Goal: Task Accomplishment & Management: Manage account settings

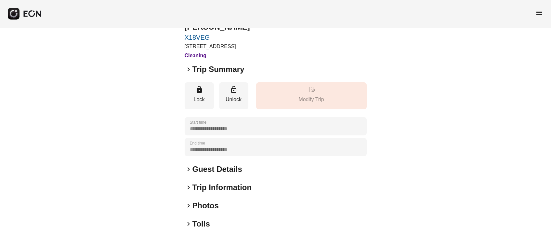
scroll to position [90, 0]
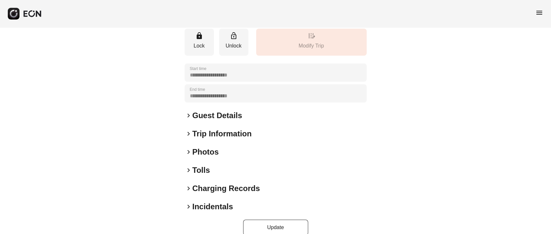
click at [214, 147] on h2 "Photos" at bounding box center [206, 152] width 26 height 10
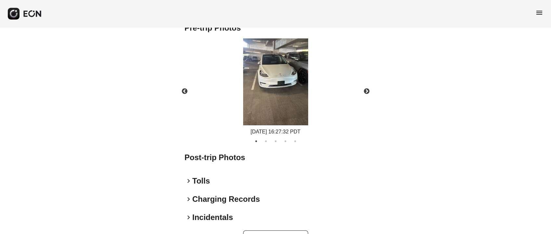
scroll to position [315, 0]
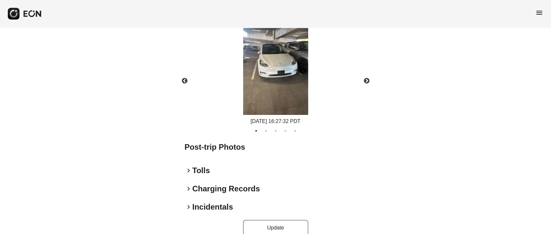
click at [211, 202] on h2 "Incidentals" at bounding box center [213, 207] width 41 height 10
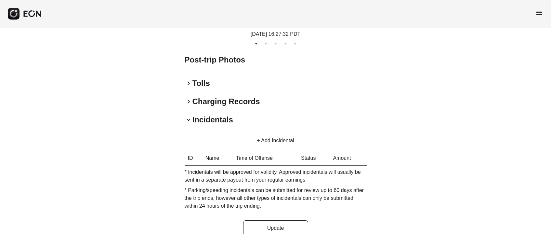
scroll to position [403, 0]
click at [273, 132] on button "+ Add Incidental" at bounding box center [275, 140] width 53 height 16
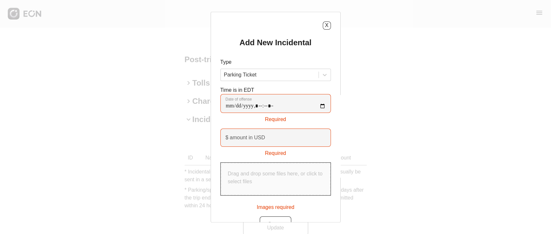
click at [256, 67] on div "Type Parking Ticket" at bounding box center [276, 69] width 111 height 23
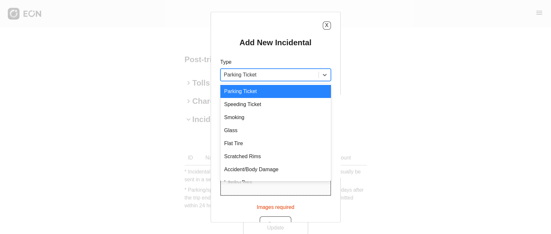
click at [255, 72] on div at bounding box center [269, 74] width 91 height 9
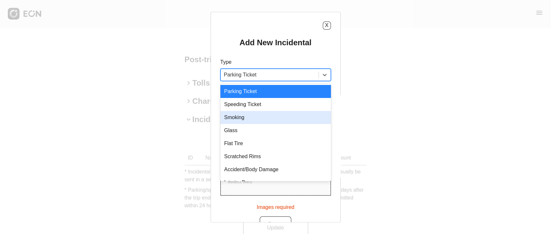
click at [250, 112] on div "Smoking" at bounding box center [276, 117] width 111 height 13
type USD "***"
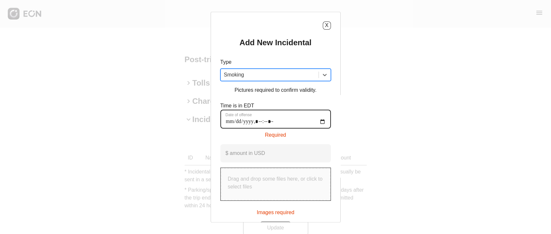
click at [231, 123] on offense "Date of offense" at bounding box center [276, 119] width 111 height 19
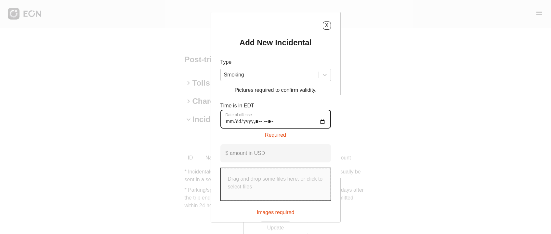
type offense "**********"
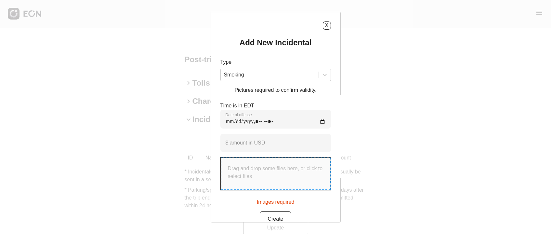
click at [239, 171] on p "Drag and drop some files here, or click to select files" at bounding box center [276, 173] width 96 height 16
click at [251, 174] on p "Drag and drop some files here, or click to select files" at bounding box center [276, 173] width 96 height 16
type input "**********"
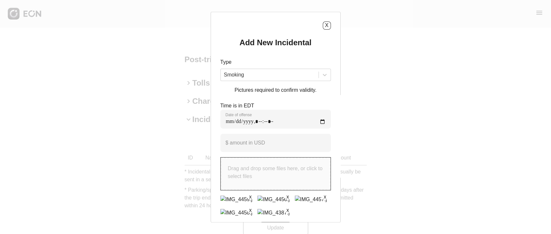
scroll to position [25, 0]
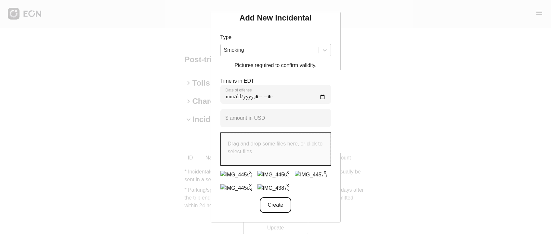
click at [267, 202] on button "Create" at bounding box center [275, 205] width 31 height 16
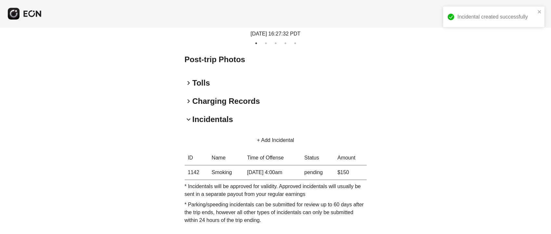
click at [185, 165] on th "1142" at bounding box center [197, 172] width 24 height 15
copy th "1142"
click at [214, 183] on p "* Incidentals will be approved for validity. Approved incidentals will usually …" at bounding box center [276, 191] width 182 height 16
